Goal: Task Accomplishment & Management: Manage account settings

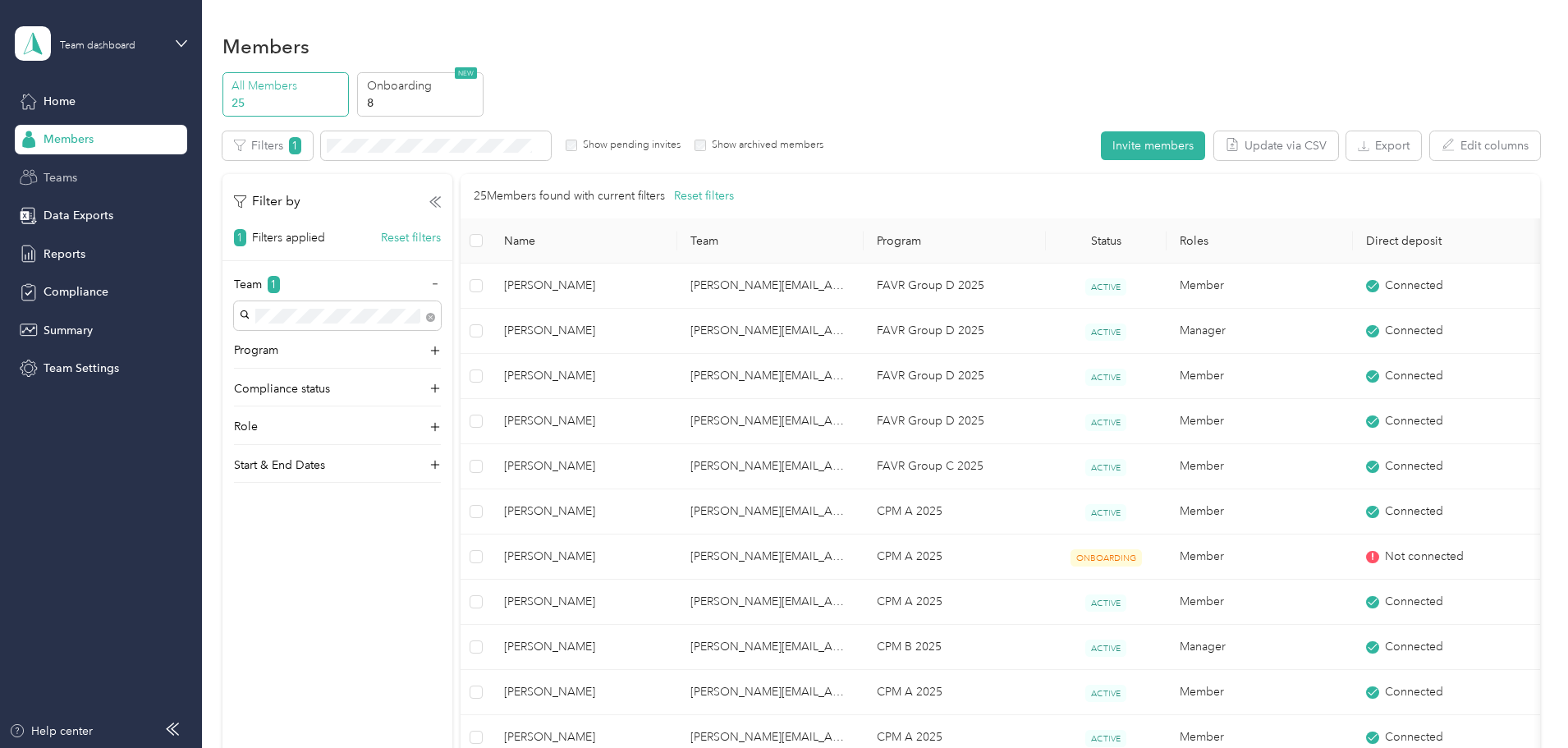
click at [68, 182] on span "Teams" at bounding box center [60, 178] width 33 height 18
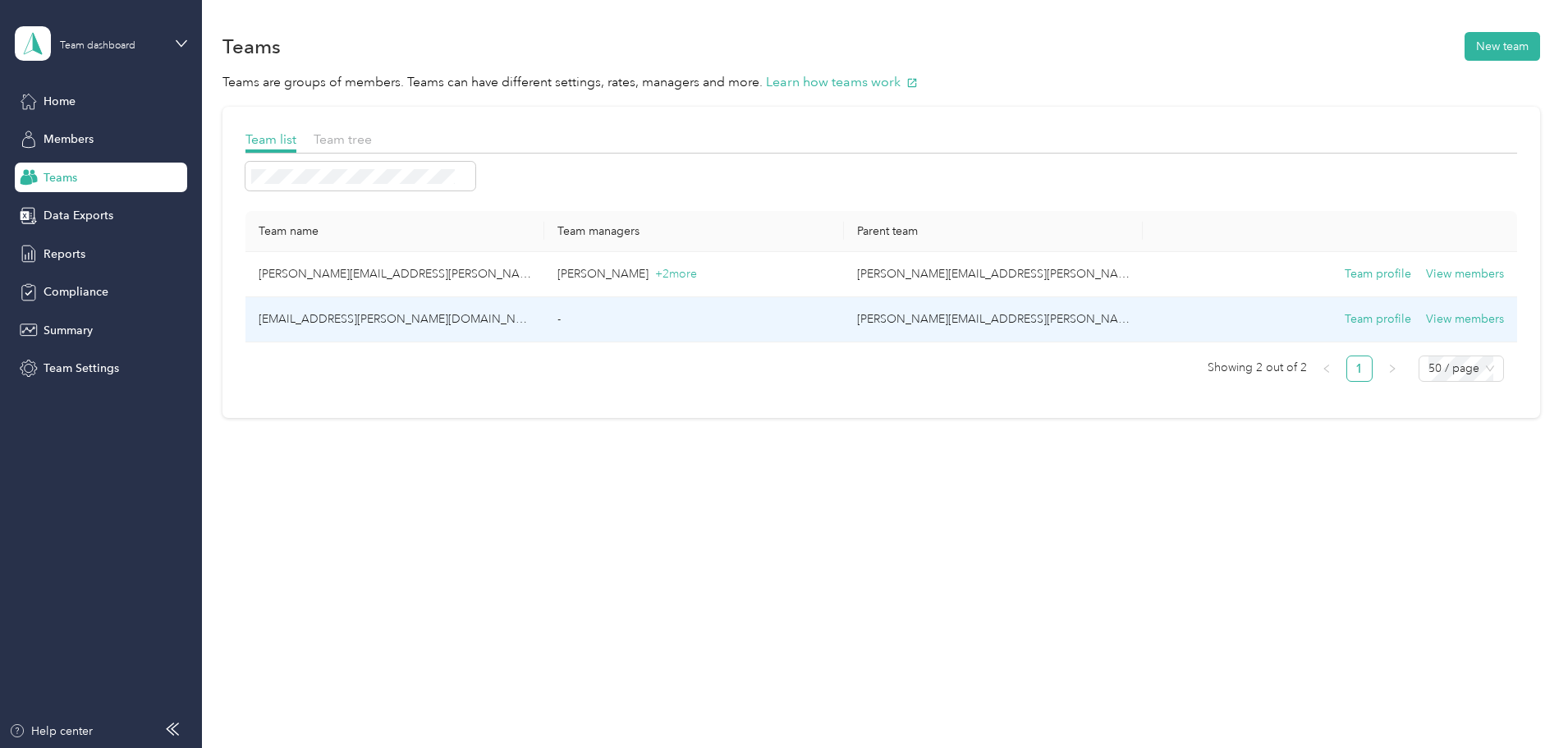
click at [482, 312] on td "[EMAIL_ADDRESS][PERSON_NAME][DOMAIN_NAME]" at bounding box center [395, 319] width 299 height 45
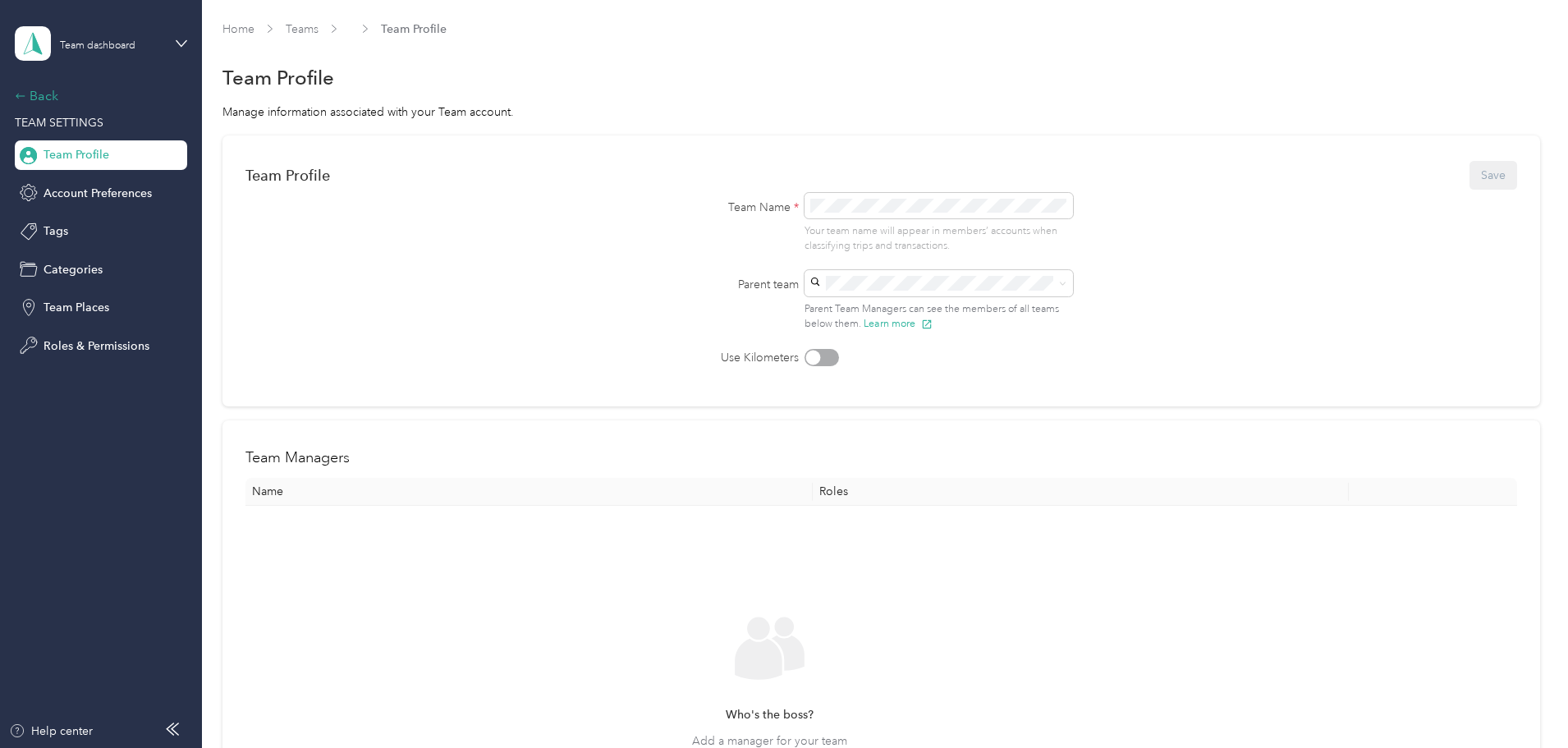
click at [16, 94] on icon at bounding box center [20, 96] width 11 height 11
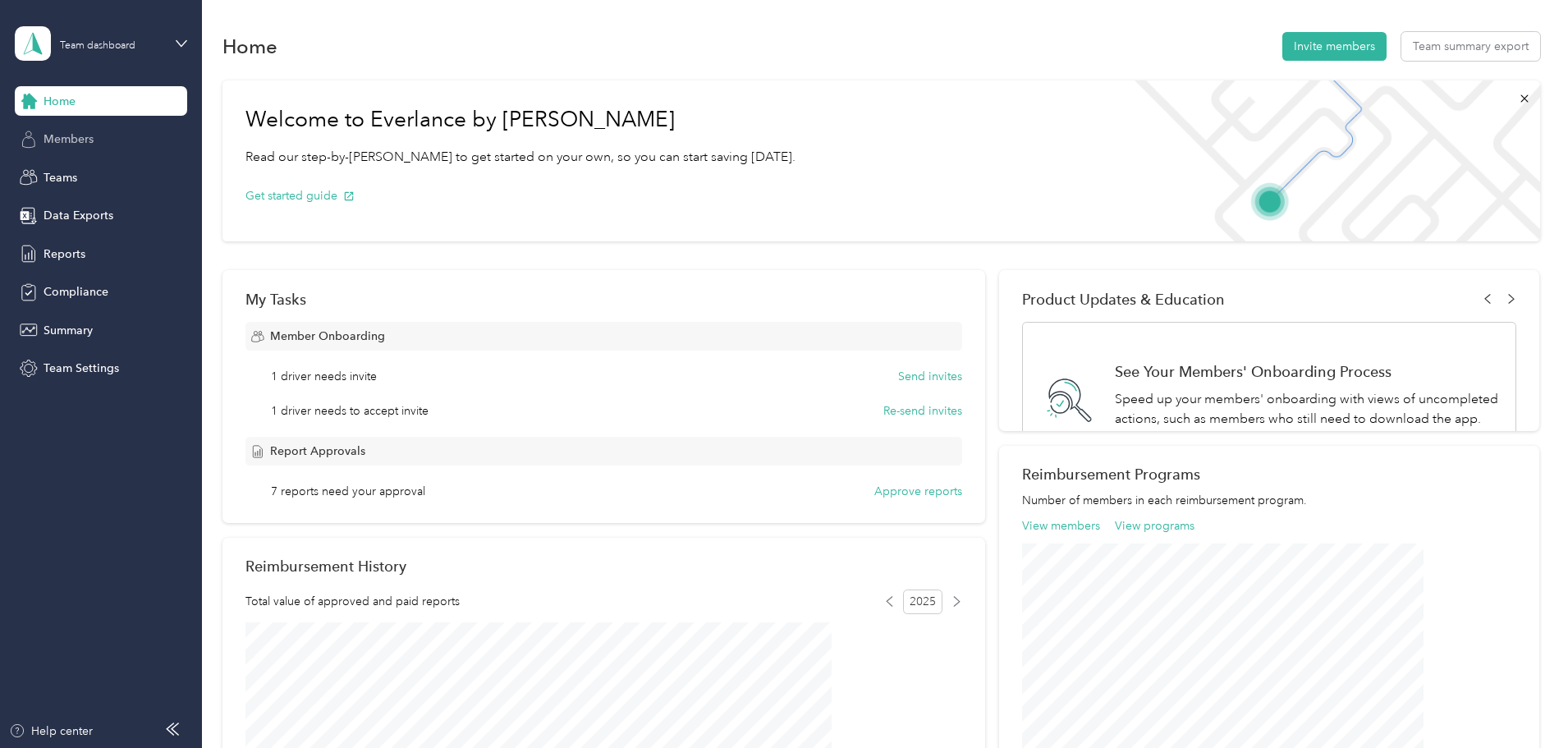
click at [71, 142] on span "Members" at bounding box center [68, 139] width 50 height 18
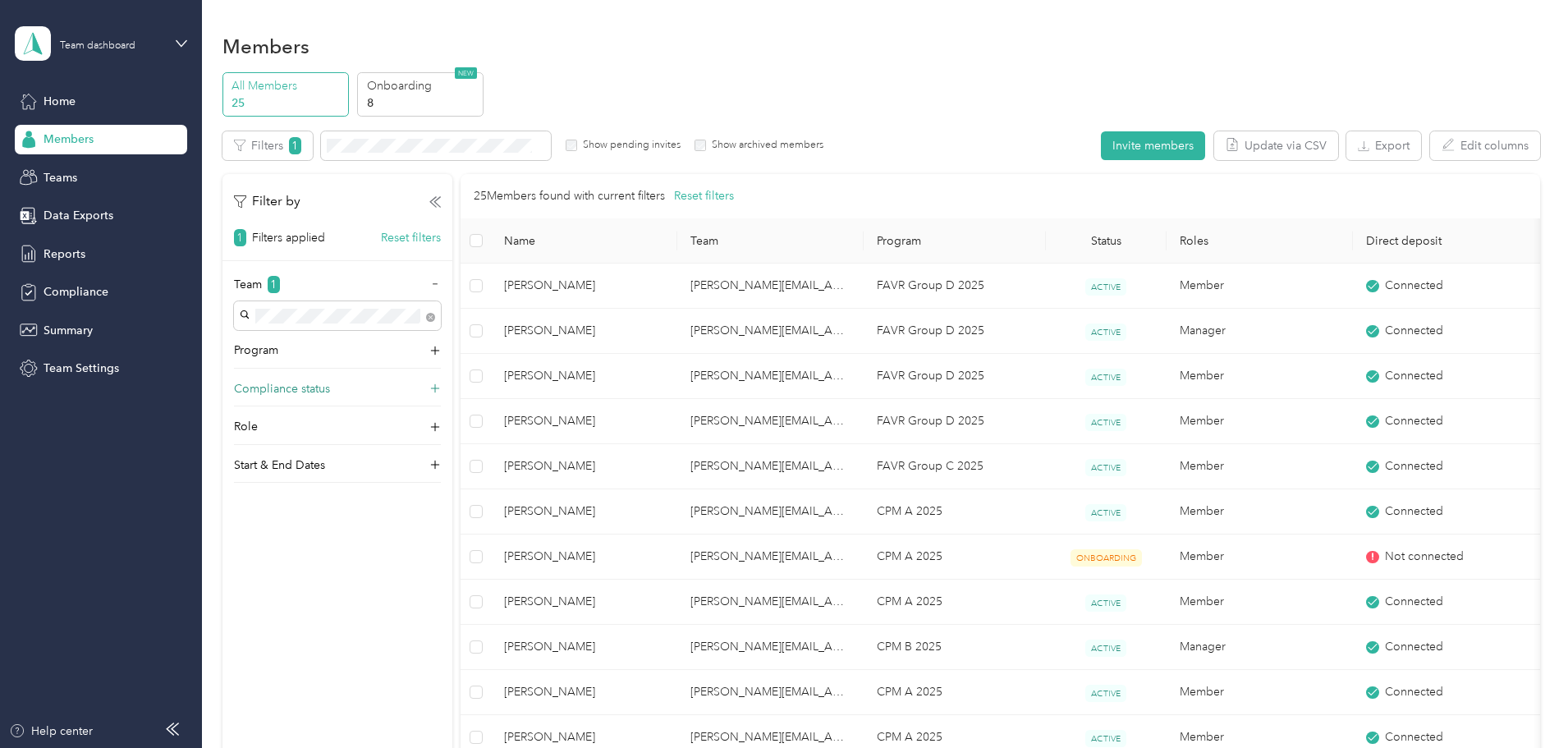
click at [330, 390] on p "Compliance status" at bounding box center [282, 389] width 96 height 18
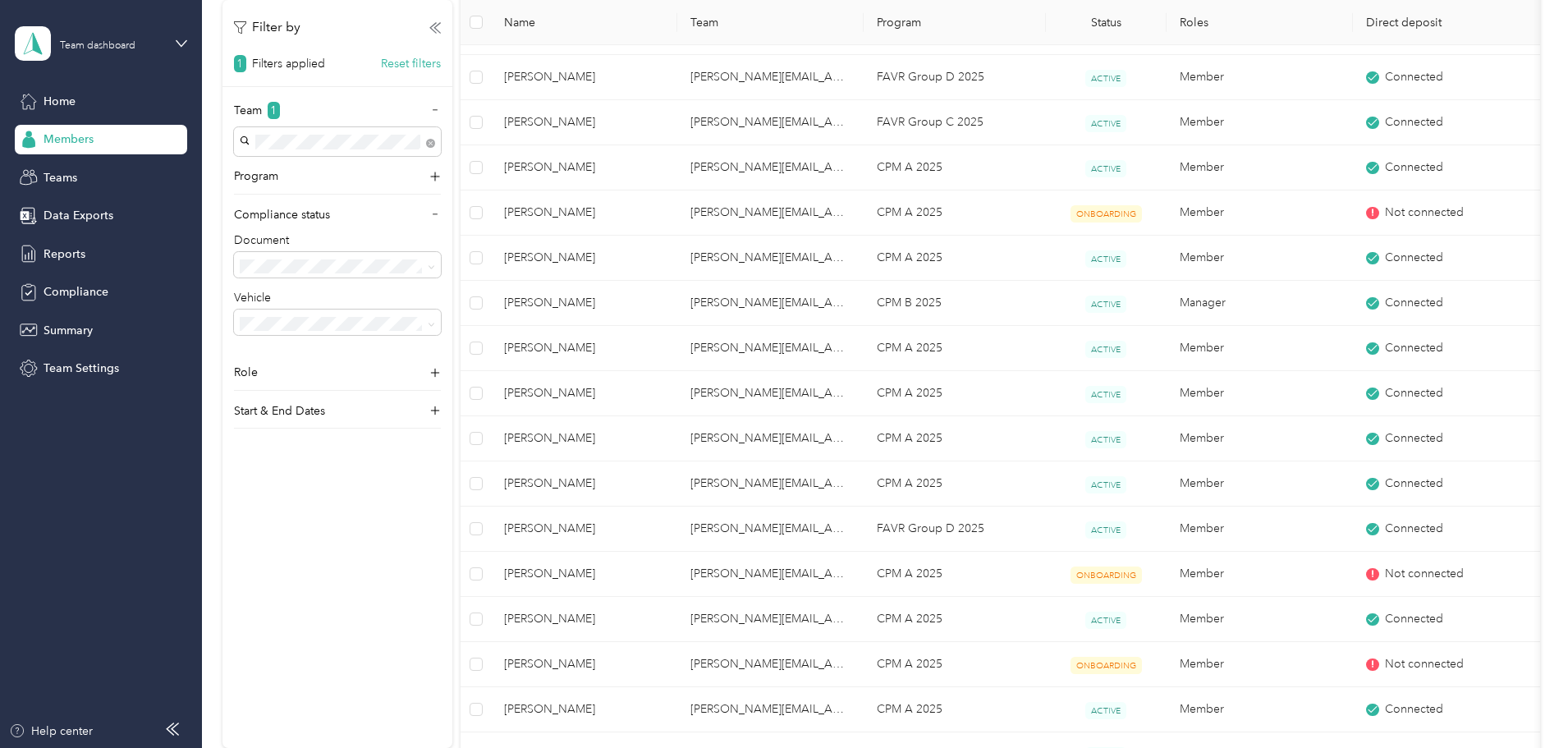
scroll to position [319, 0]
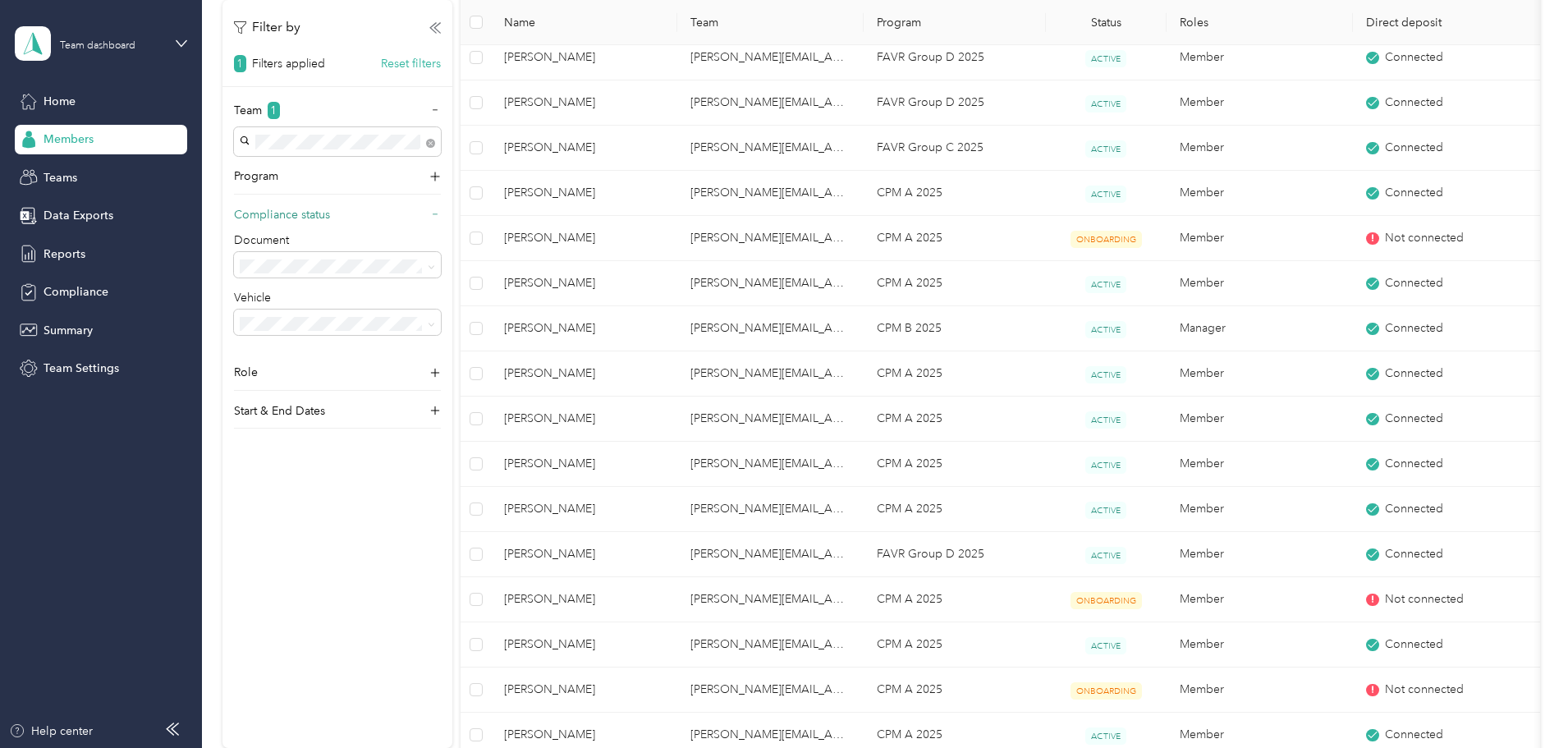
click at [330, 219] on p "Compliance status" at bounding box center [282, 215] width 96 height 18
click at [443, 215] on icon at bounding box center [435, 214] width 17 height 17
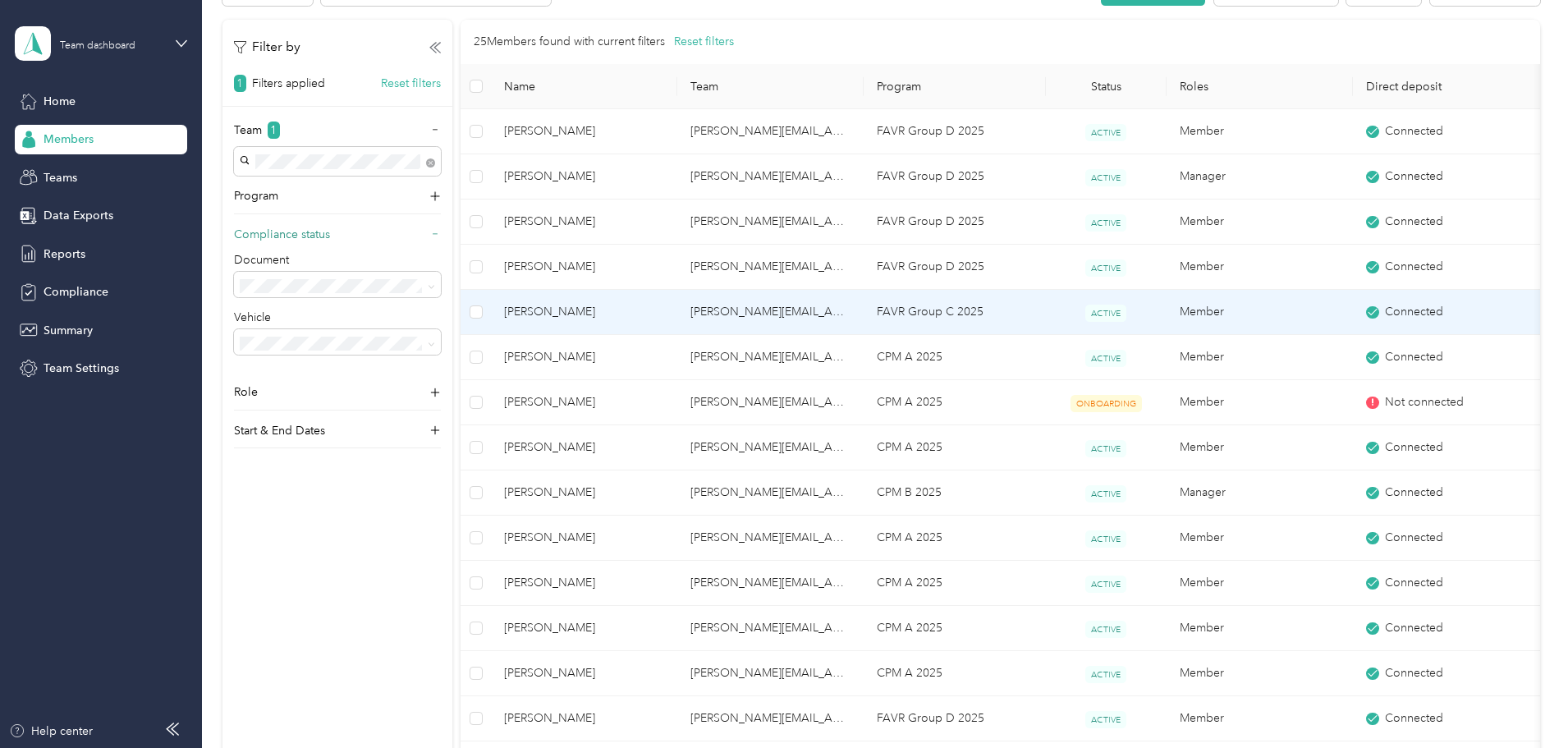
scroll to position [72, 0]
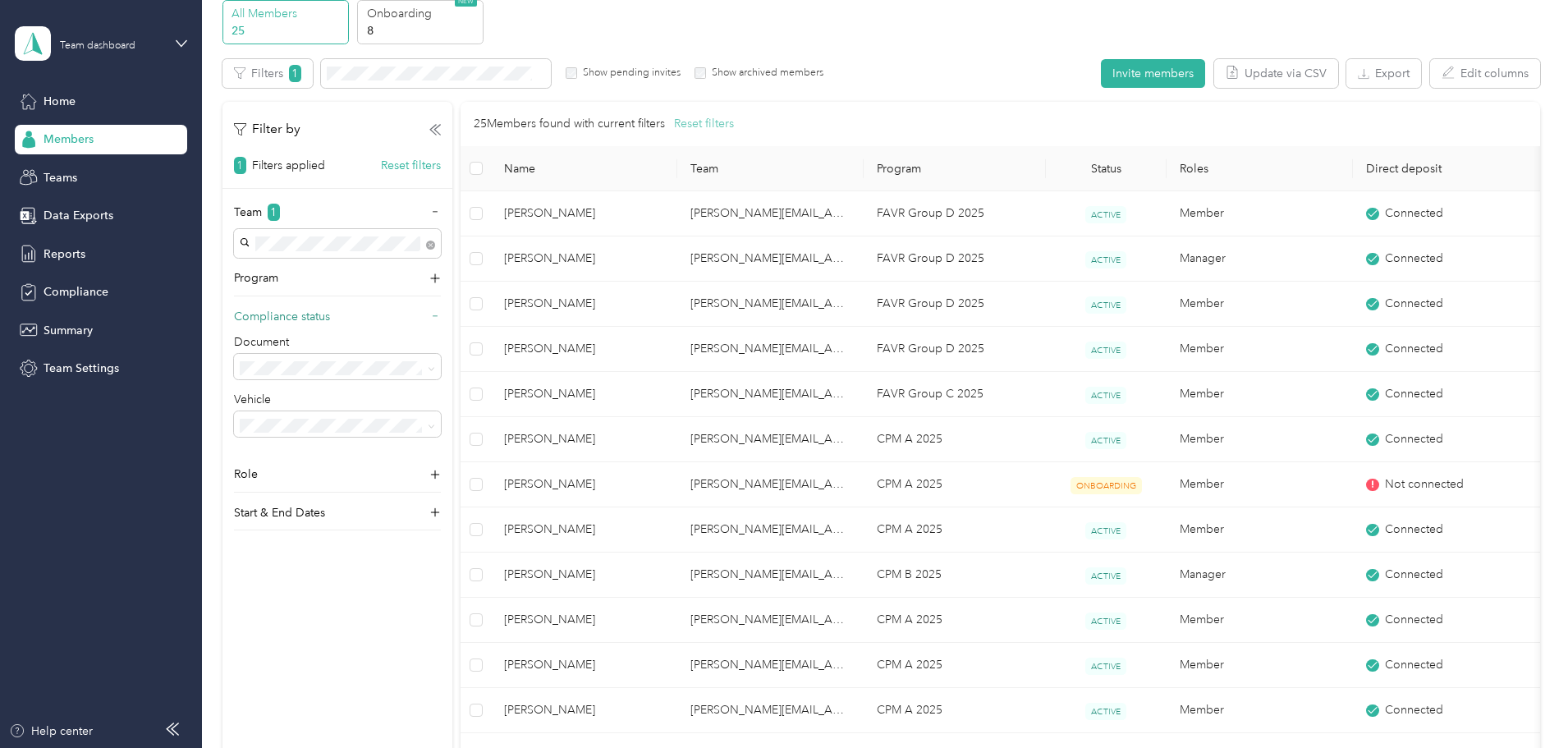
click at [734, 127] on button "Reset filters" at bounding box center [704, 124] width 60 height 18
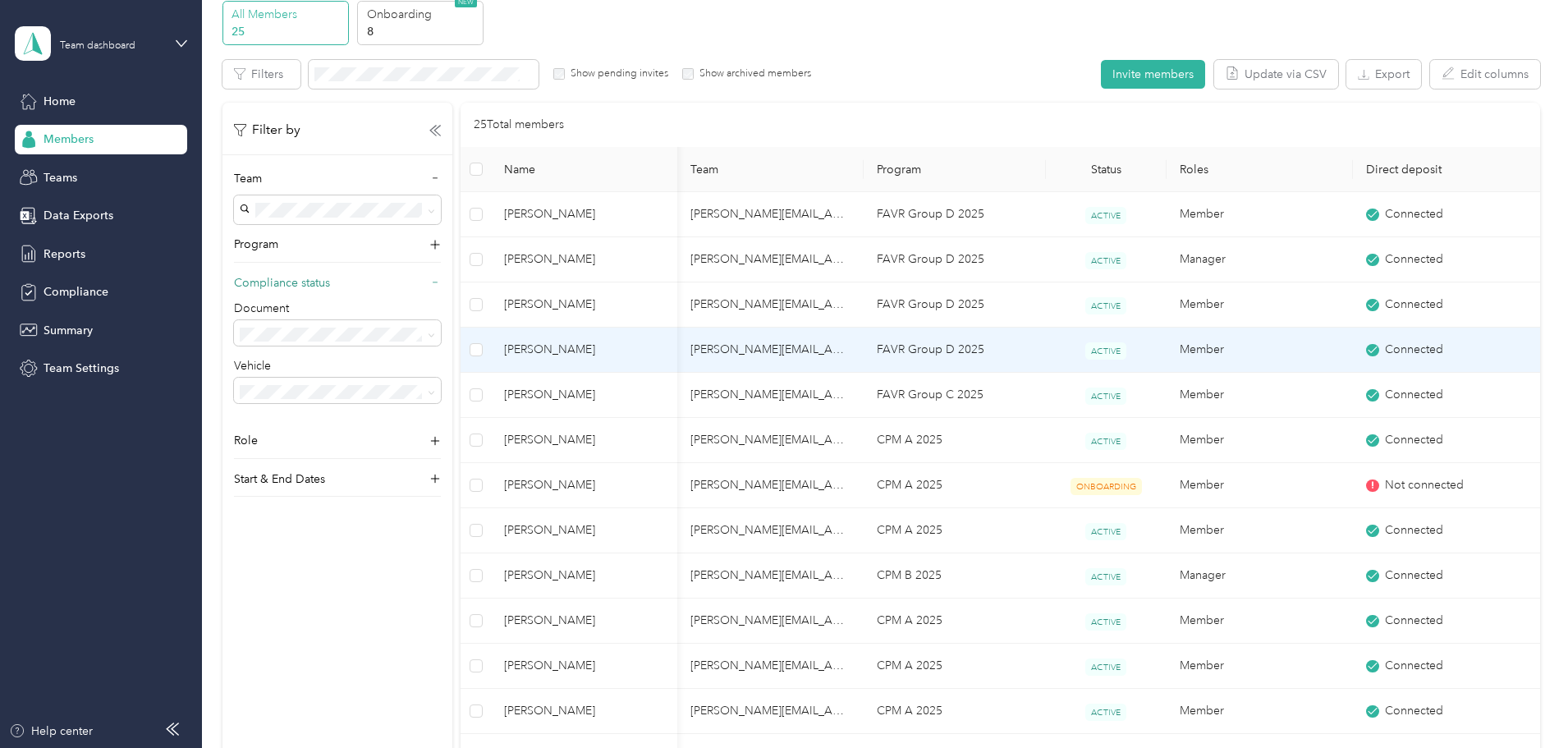
scroll to position [165, 0]
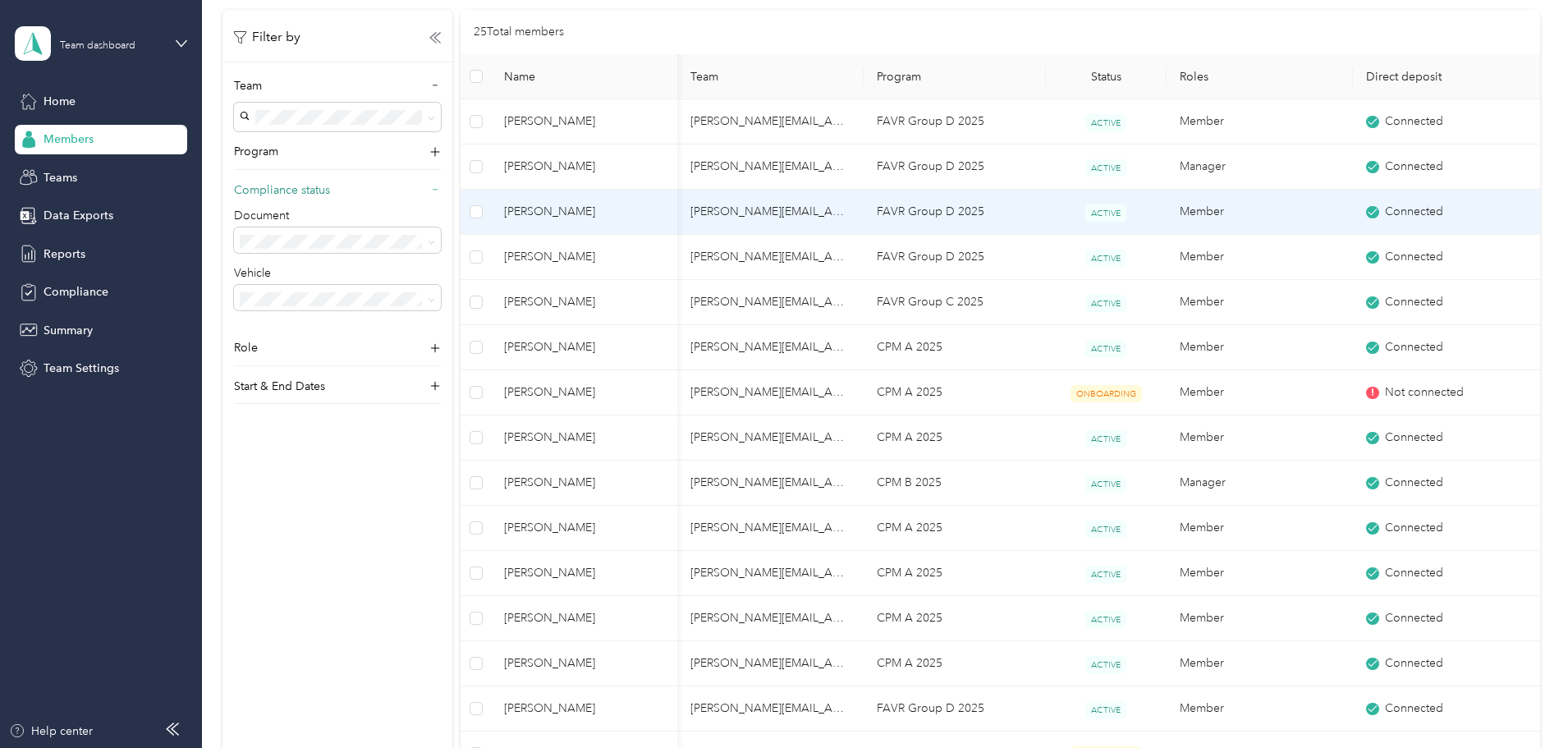
click at [1086, 218] on span "ACTIVE" at bounding box center [1106, 213] width 41 height 18
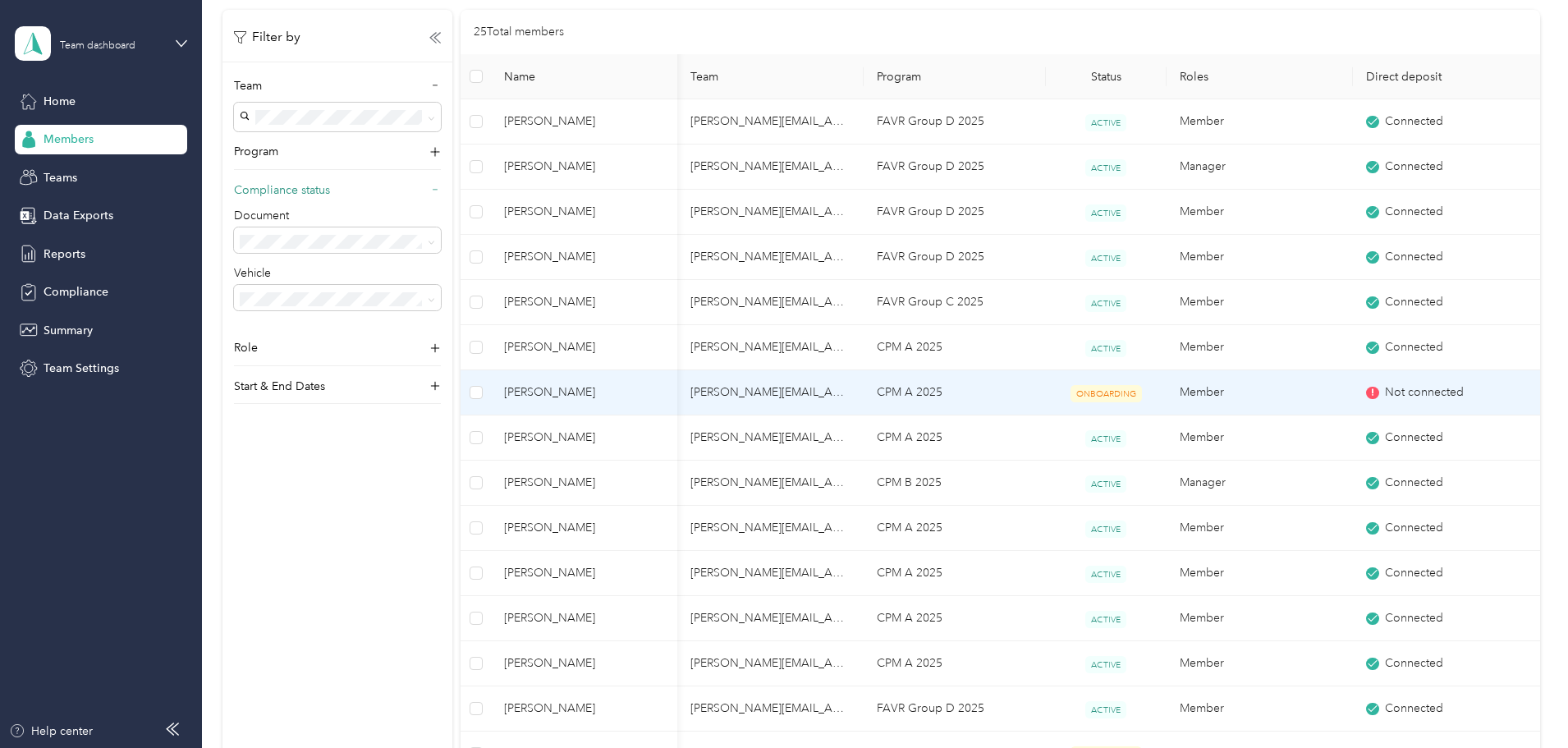
click at [1071, 390] on span "ONBOARDING" at bounding box center [1106, 394] width 71 height 18
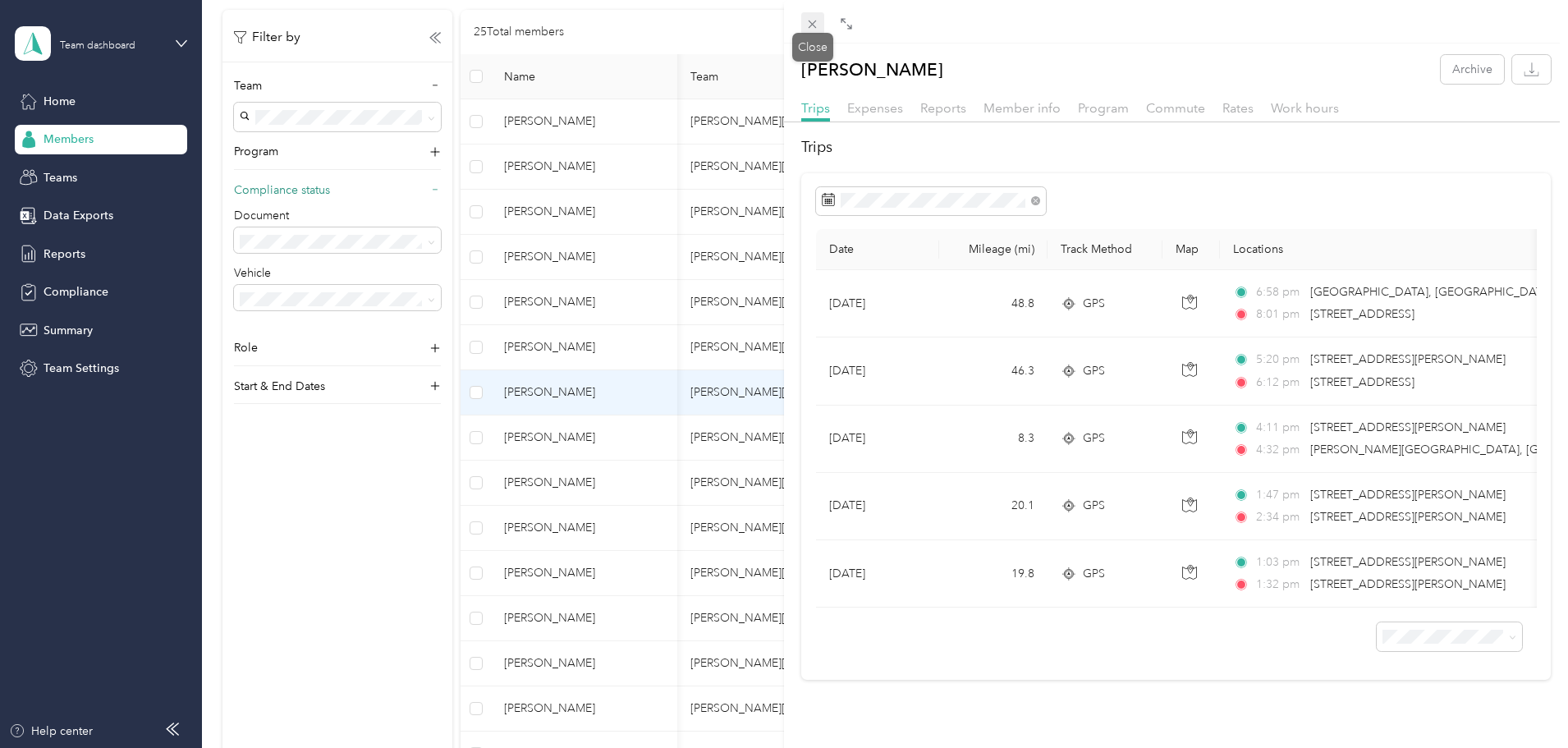
click at [813, 28] on icon at bounding box center [812, 25] width 14 height 14
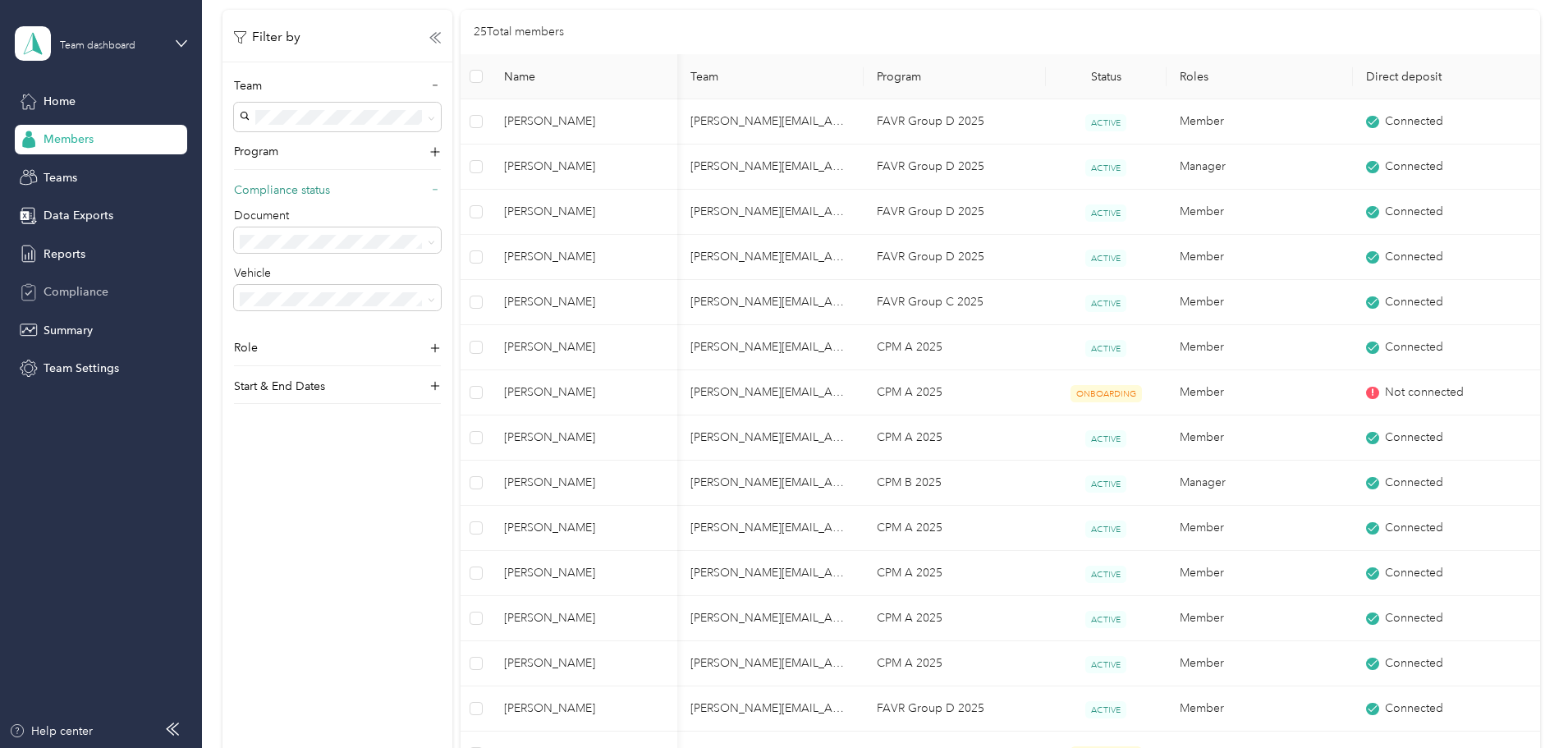
click at [88, 294] on span "Compliance" at bounding box center [76, 292] width 65 height 18
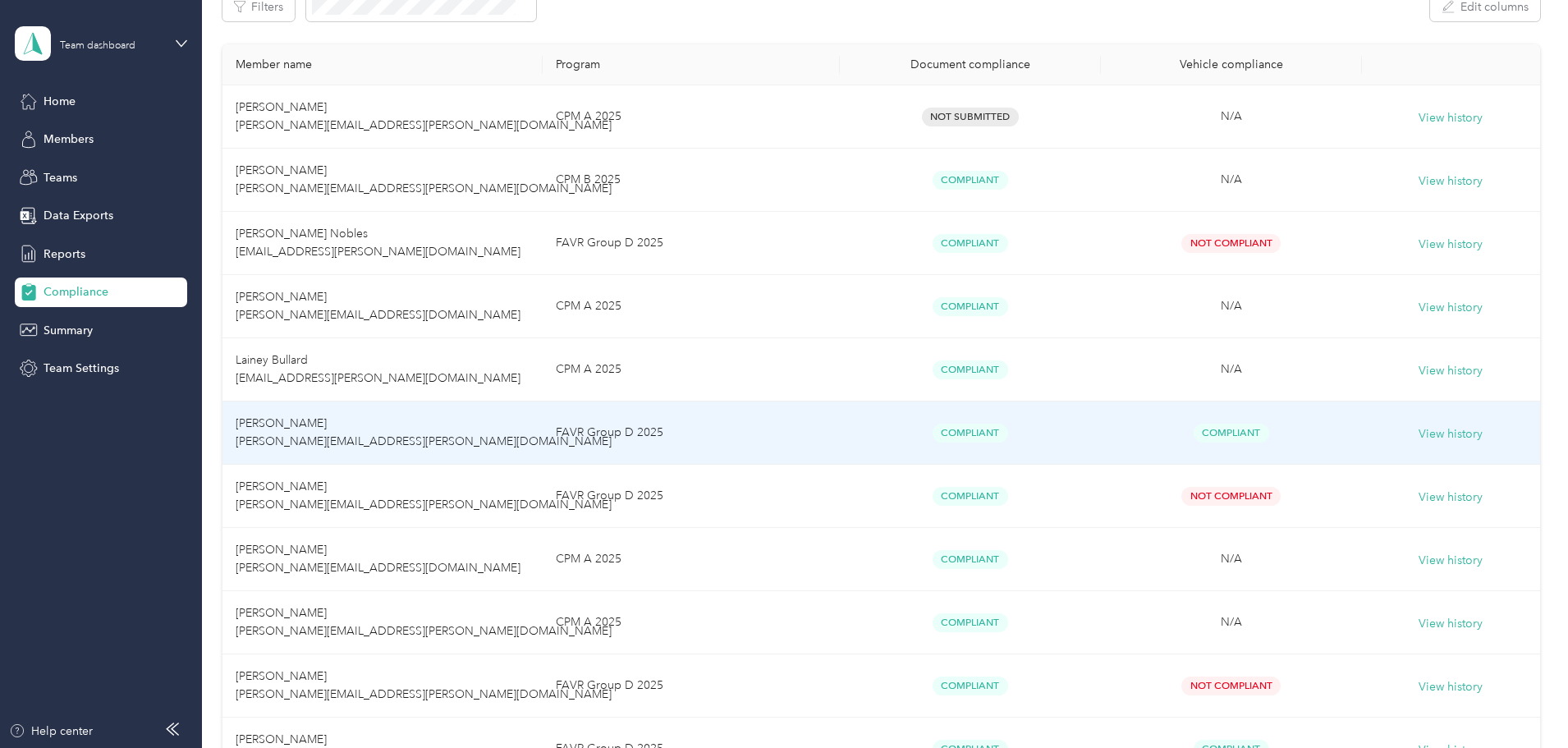
scroll to position [411, 0]
